Goal: Information Seeking & Learning: Learn about a topic

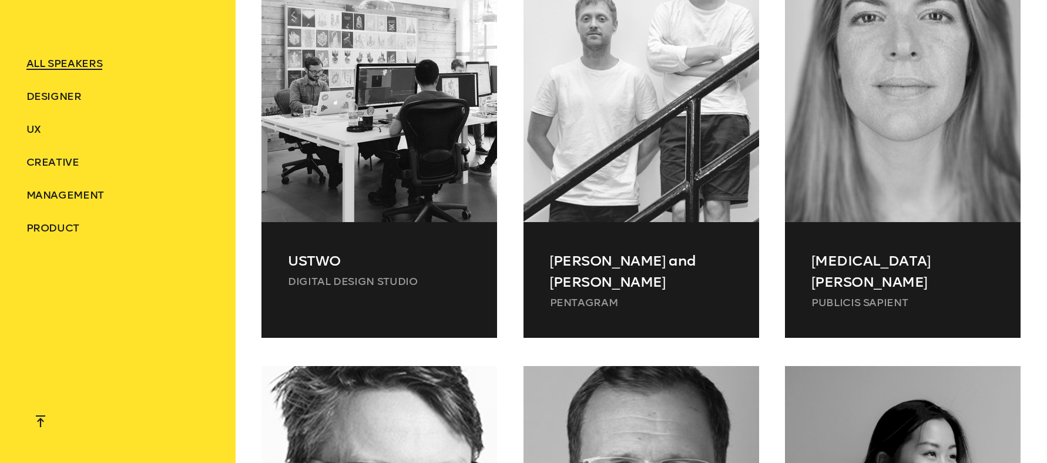
scroll to position [2304, 0]
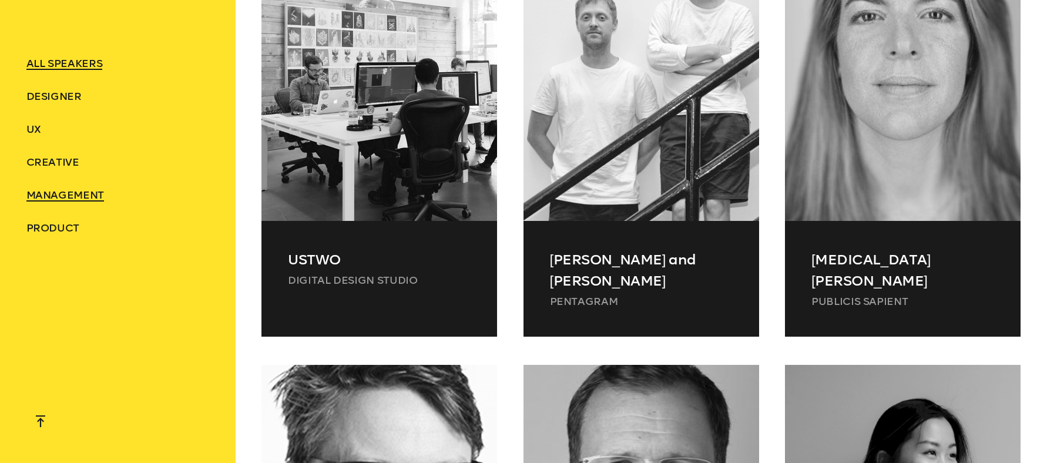
click at [94, 198] on span "Management" at bounding box center [65, 195] width 78 height 13
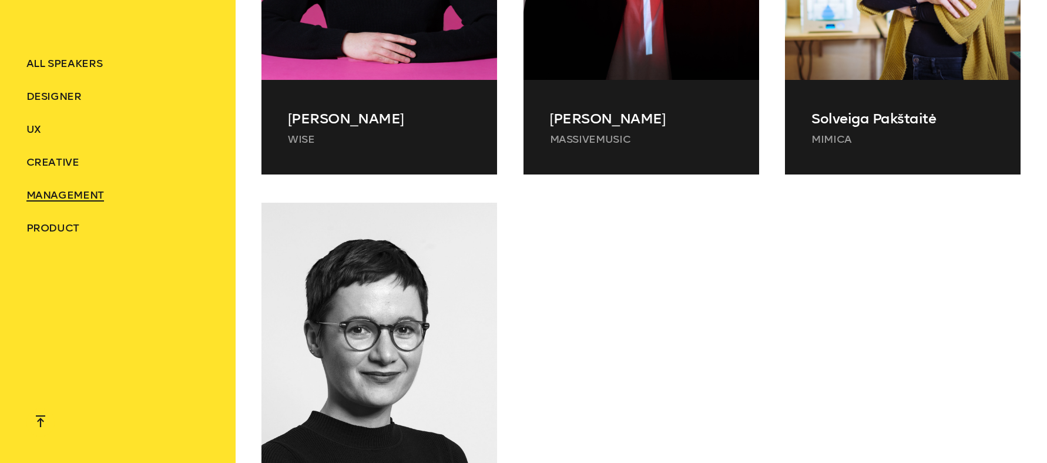
scroll to position [1201, 0]
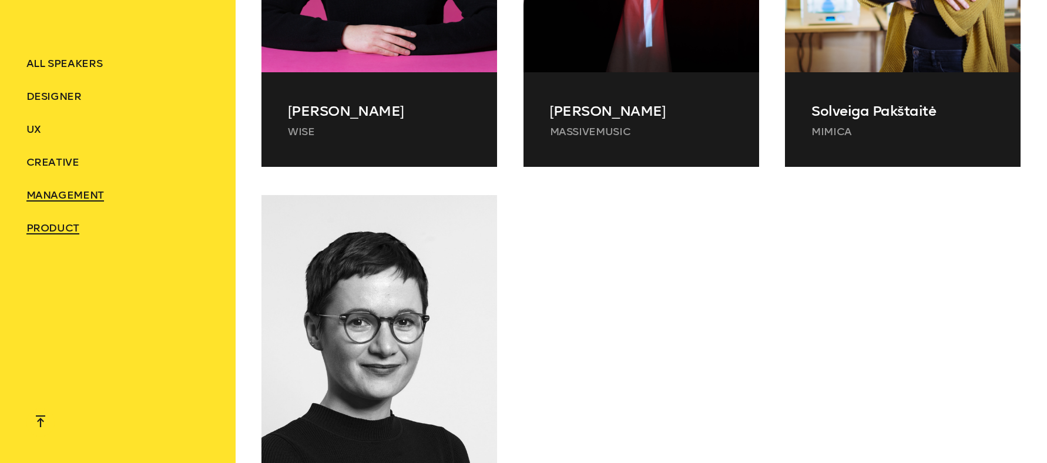
click at [63, 227] on span "Product" at bounding box center [52, 228] width 53 height 13
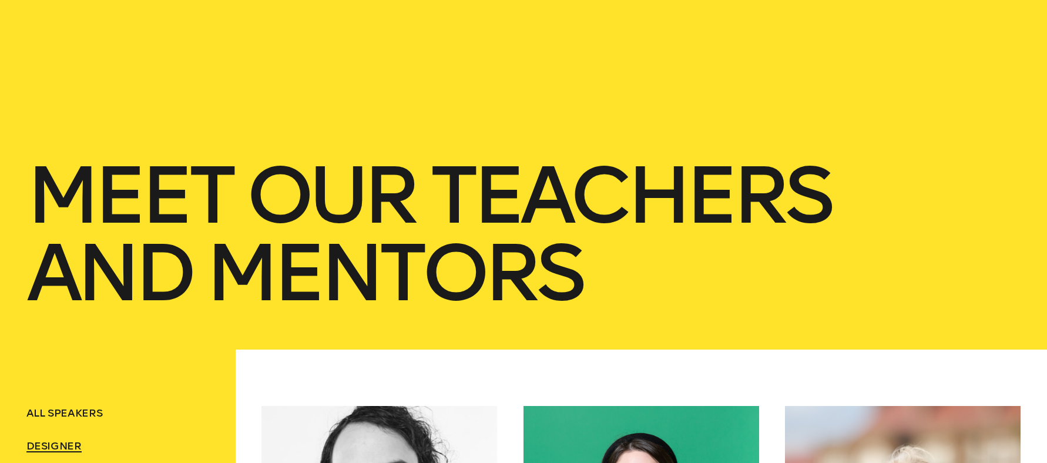
scroll to position [0, 0]
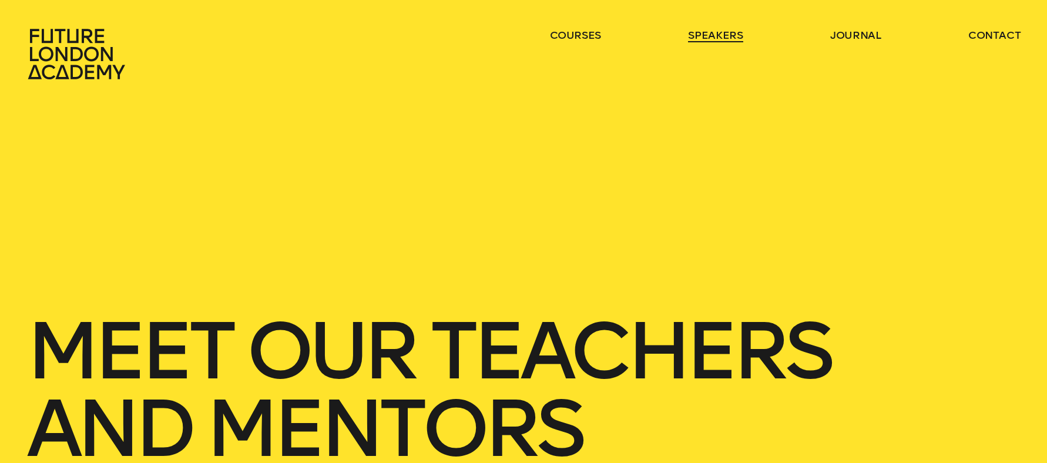
click at [697, 32] on link "speakers" at bounding box center [715, 35] width 55 height 14
click at [860, 35] on link "journal" at bounding box center [855, 35] width 51 height 14
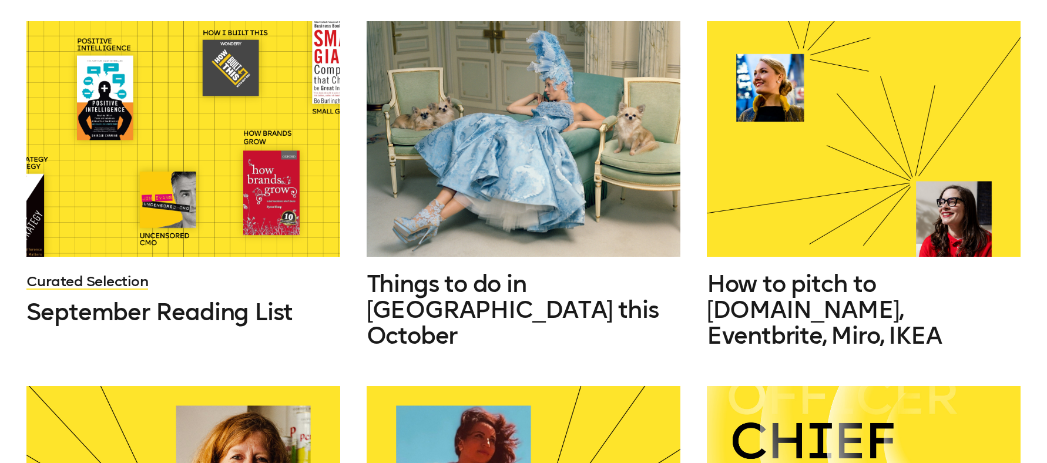
scroll to position [518, 0]
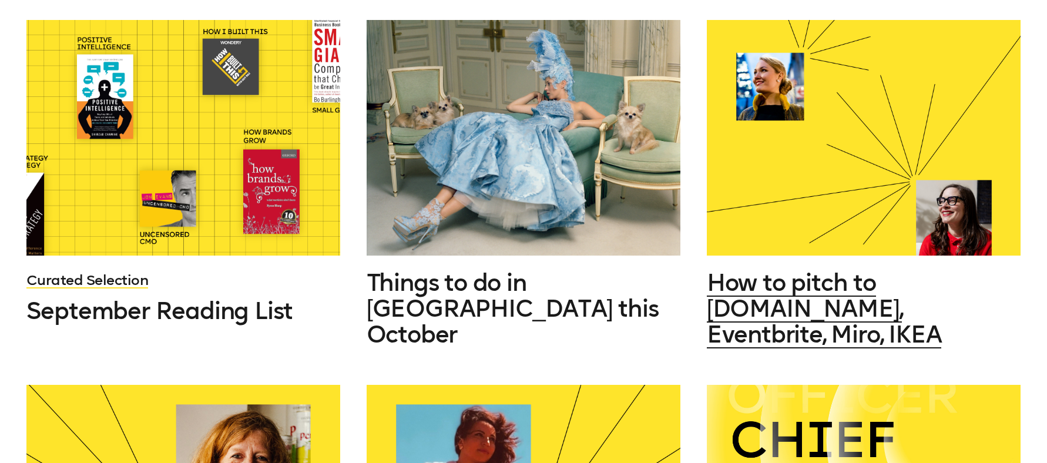
click at [774, 298] on span "How to pitch to [DOMAIN_NAME], Eventbrite, Miro, IKEA" at bounding box center [824, 309] width 235 height 80
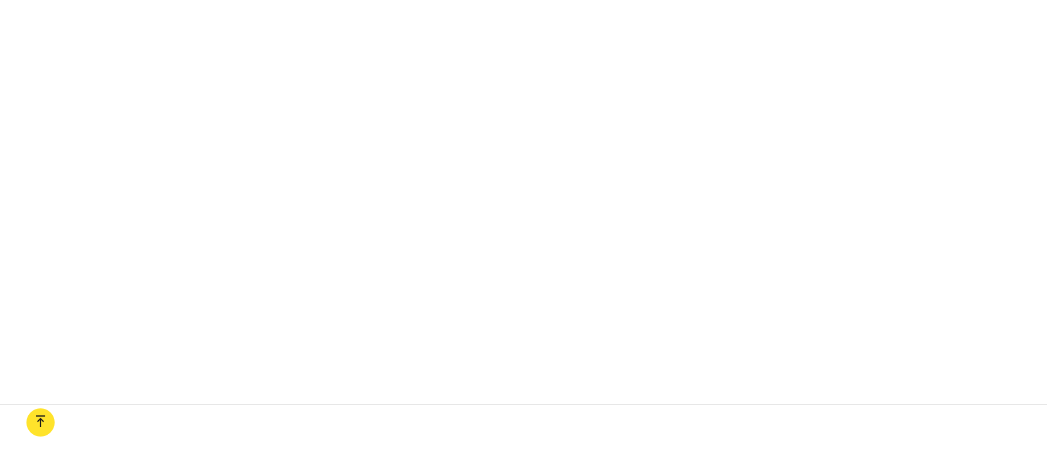
scroll to position [1195, 0]
